Goal: Information Seeking & Learning: Learn about a topic

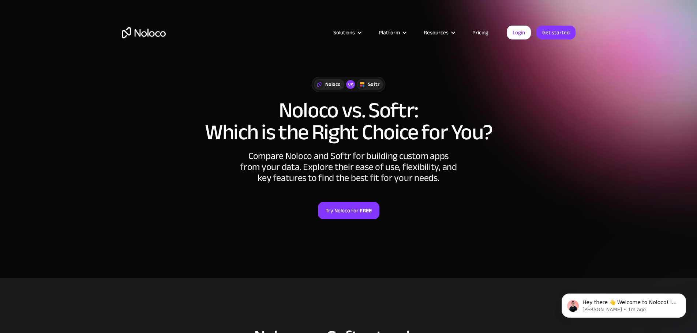
click at [370, 83] on div "Softr" at bounding box center [373, 84] width 11 height 8
click at [484, 31] on link "Pricing" at bounding box center [480, 33] width 34 height 10
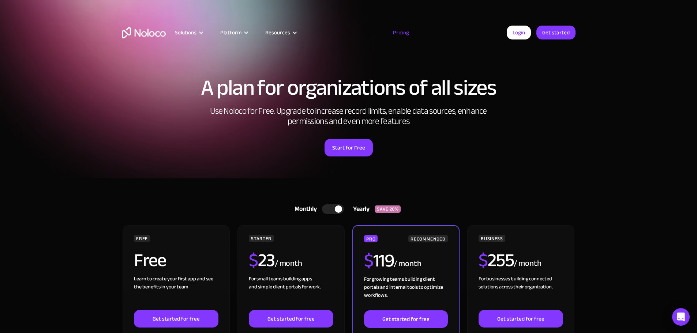
scroll to position [37, 0]
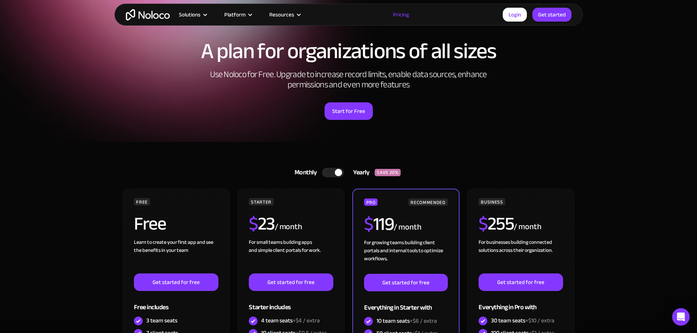
click at [338, 172] on div at bounding box center [338, 172] width 7 height 7
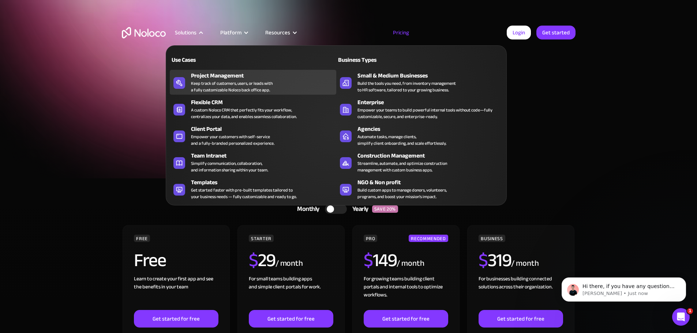
scroll to position [0, 0]
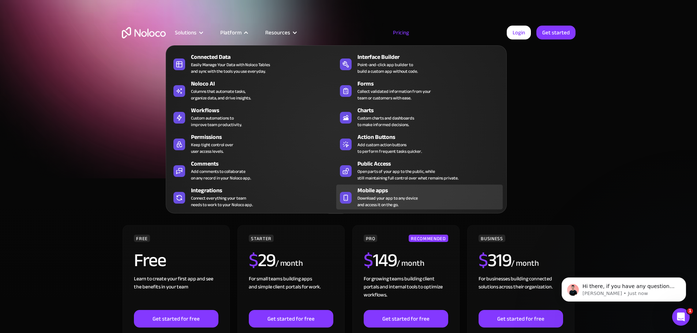
click at [379, 199] on span "Download your app to any device and access it on the go." at bounding box center [387, 201] width 60 height 13
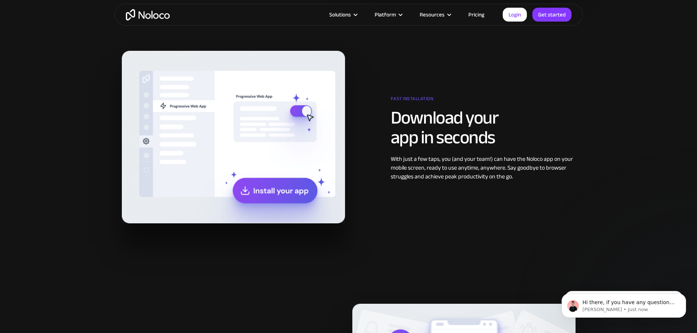
scroll to position [841, 0]
